Goal: Task Accomplishment & Management: Manage account settings

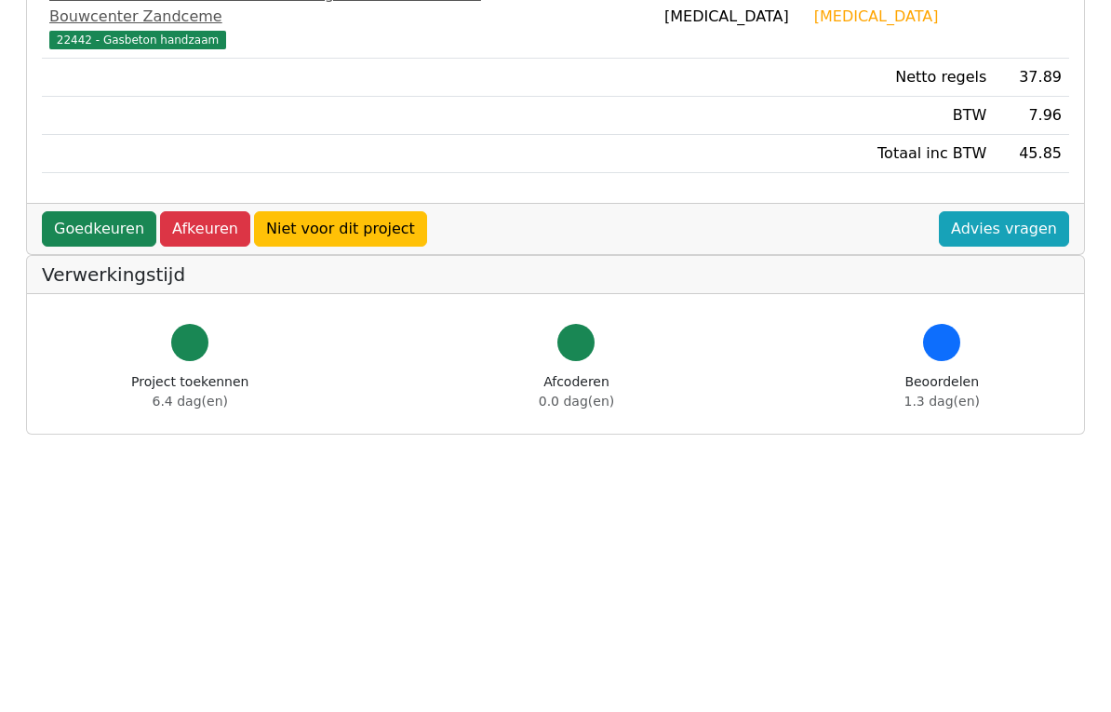
scroll to position [720, 0]
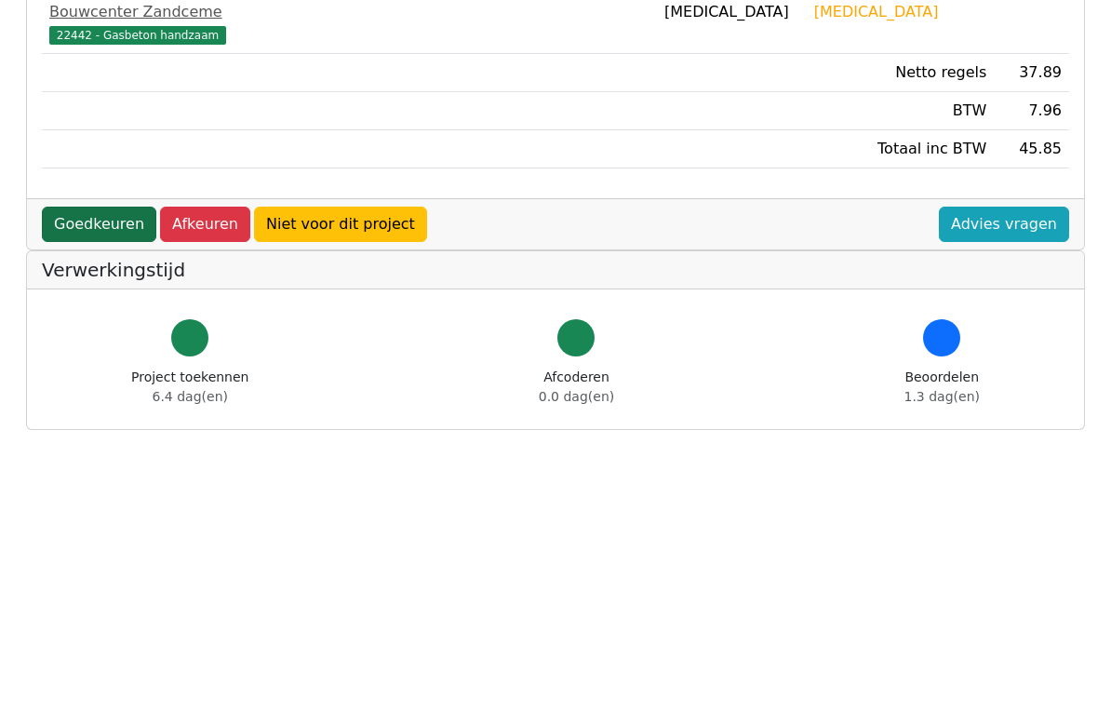
click at [87, 208] on link "Goedkeuren" at bounding box center [99, 225] width 114 height 35
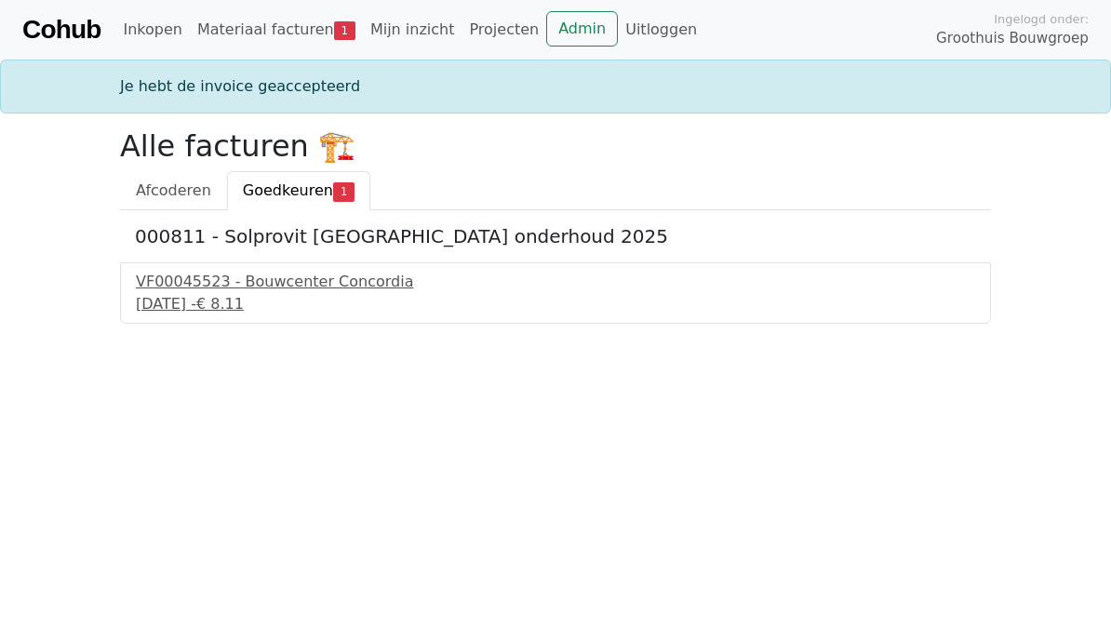
click at [314, 183] on span "Goedkeuren" at bounding box center [288, 191] width 90 height 18
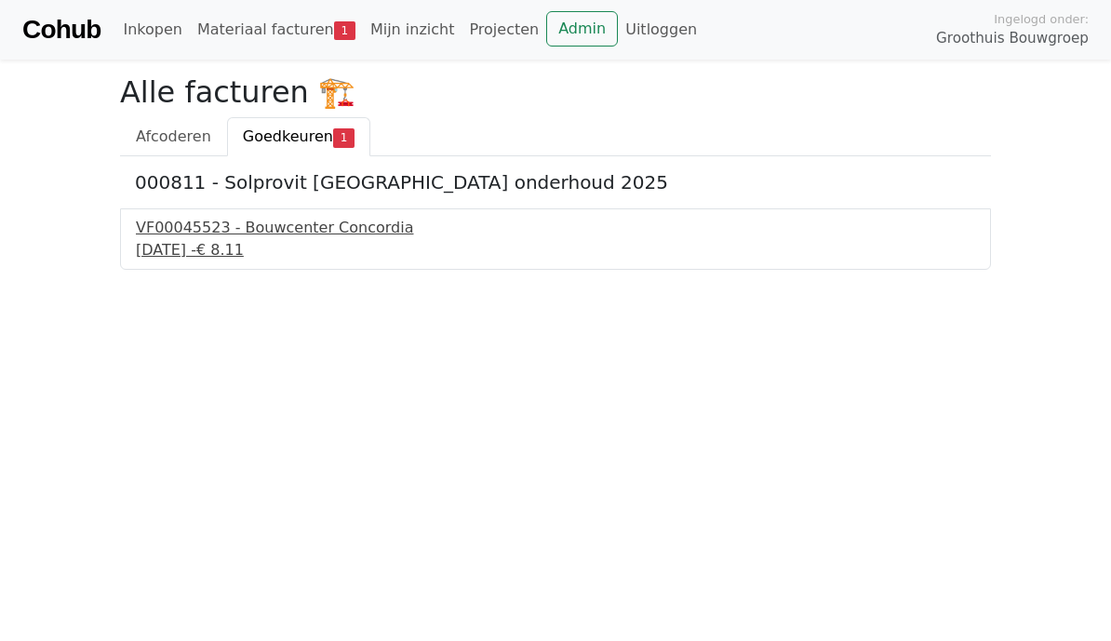
click at [282, 232] on div "VF00045523 - Bouwcenter Concordia" at bounding box center [556, 228] width 840 height 22
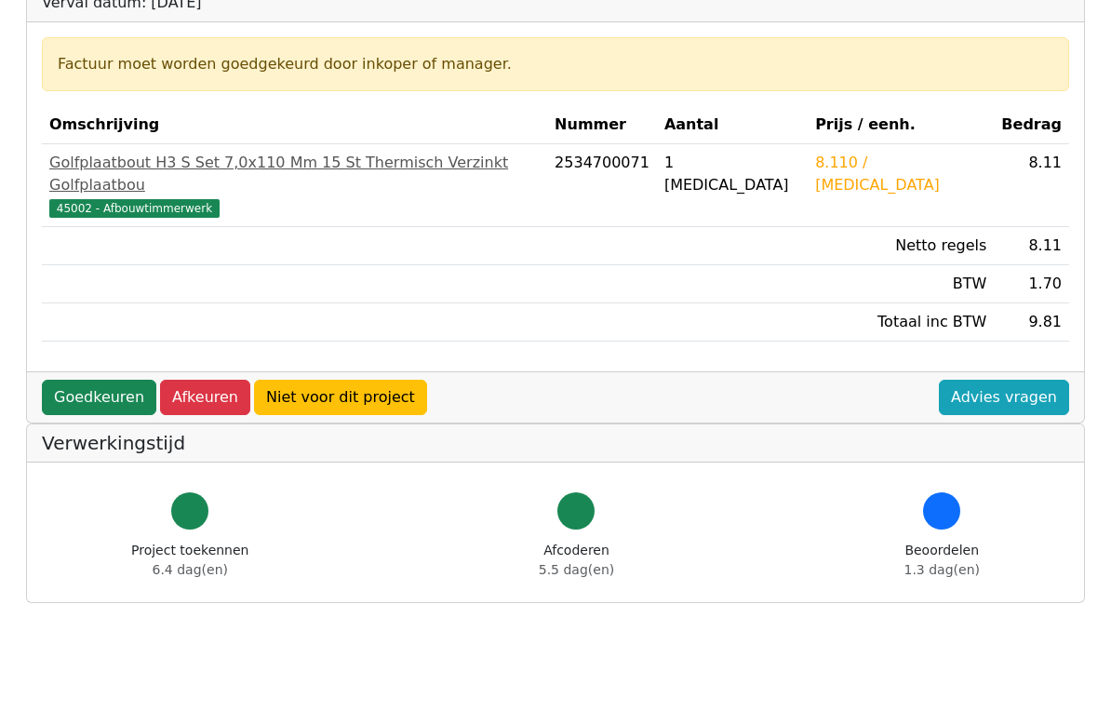
scroll to position [300, 0]
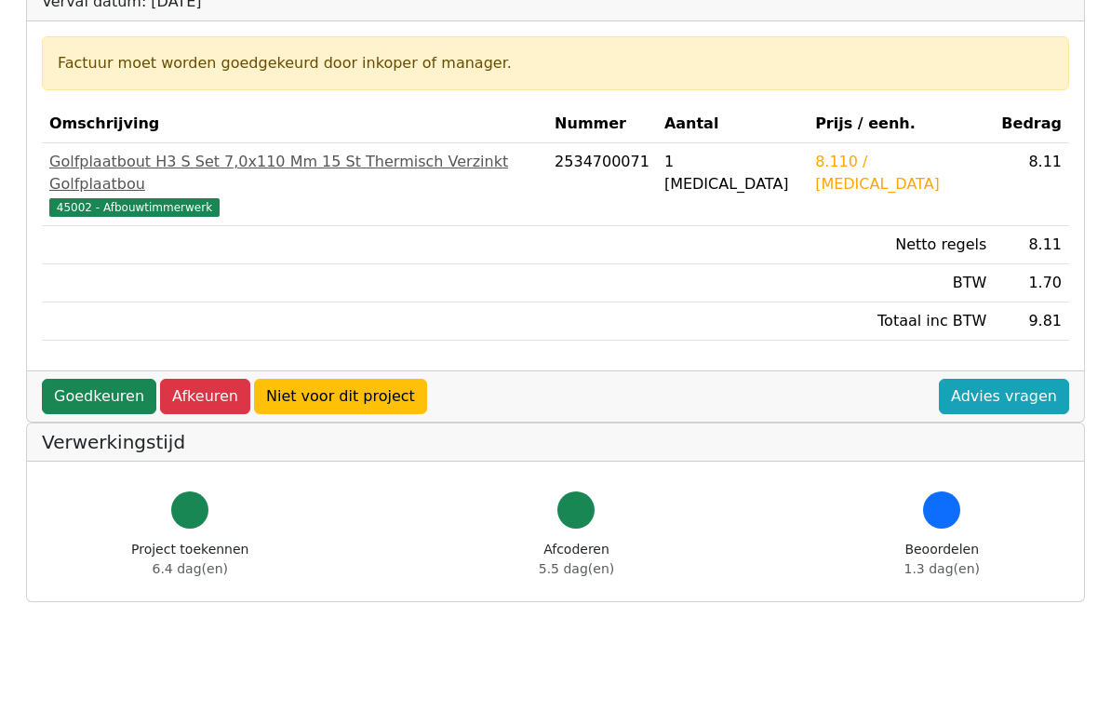
click at [34, 371] on div "Goedkeuren Afkeuren Niet voor dit project Advies vragen" at bounding box center [555, 396] width 1057 height 51
click at [75, 380] on link "Goedkeuren" at bounding box center [99, 397] width 114 height 35
